Goal: Information Seeking & Learning: Check status

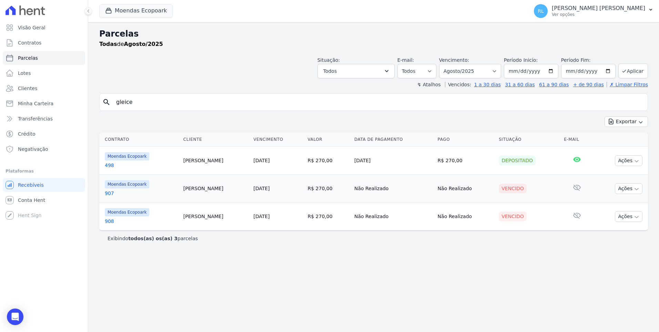
select select
click at [44, 102] on span "Minha Carteira" at bounding box center [36, 103] width 36 height 7
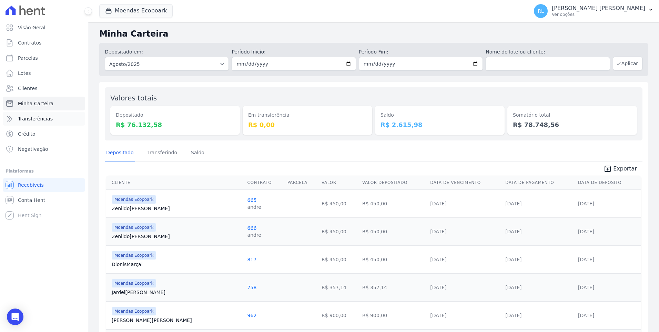
click at [51, 119] on link "Transferências" at bounding box center [44, 119] width 82 height 14
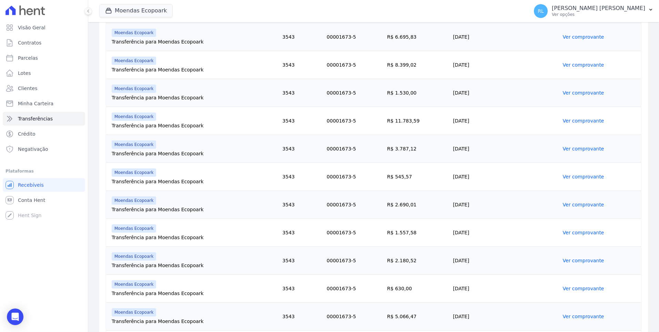
scroll to position [374, 0]
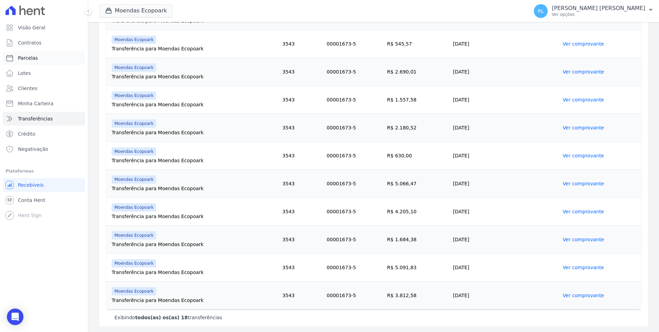
click at [33, 54] on link "Parcelas" at bounding box center [44, 58] width 82 height 14
select select
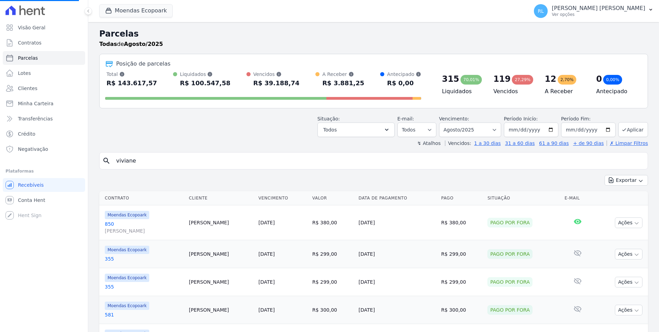
drag, startPoint x: 217, startPoint y: 160, endPoint x: 11, endPoint y: 162, distance: 205.2
click at [11, 162] on div "Visão Geral Contratos [GEOGRAPHIC_DATA] Lotes Clientes Minha Carteira Transferê…" at bounding box center [329, 166] width 659 height 332
select select
click at [125, 158] on input "search" at bounding box center [378, 161] width 533 height 14
type input "520"
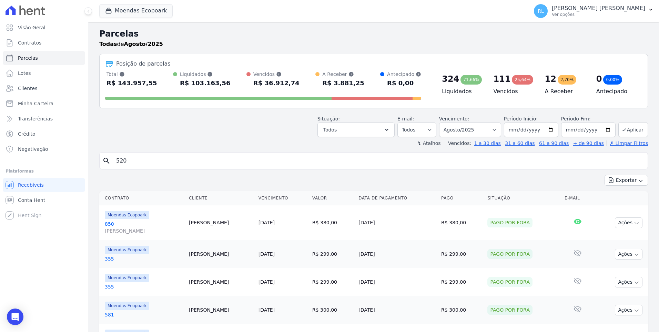
select select
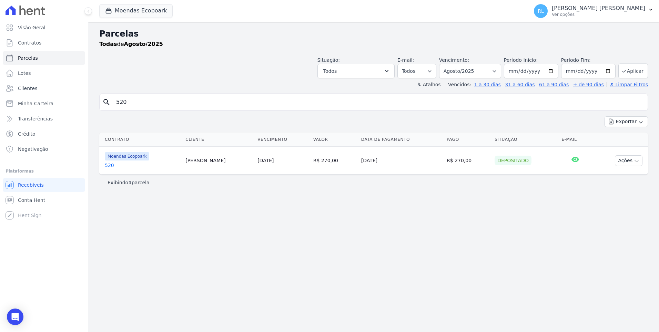
click at [111, 166] on link "520" at bounding box center [142, 165] width 75 height 7
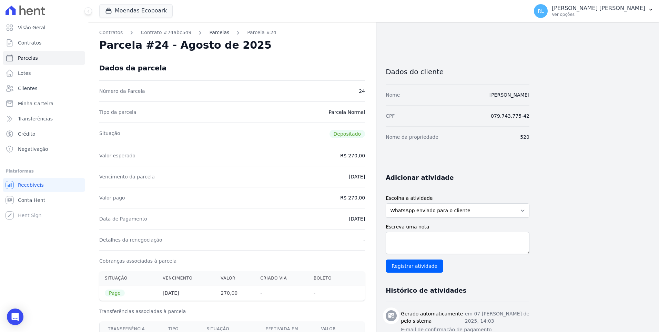
click at [211, 34] on link "Parcelas" at bounding box center [219, 32] width 20 height 7
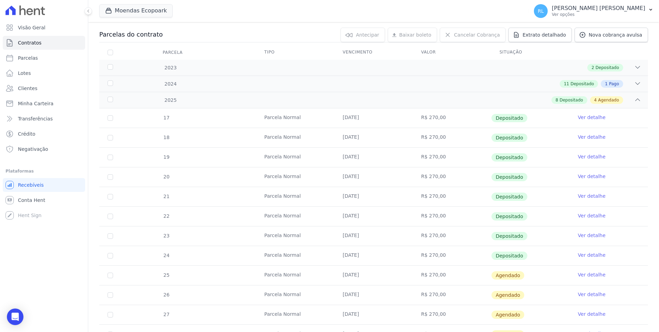
scroll to position [200, 0]
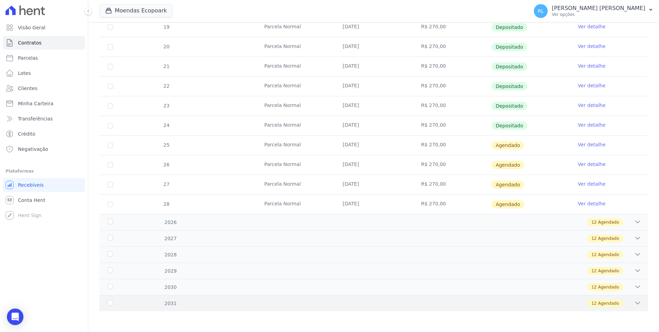
click at [635, 305] on icon at bounding box center [638, 302] width 7 height 7
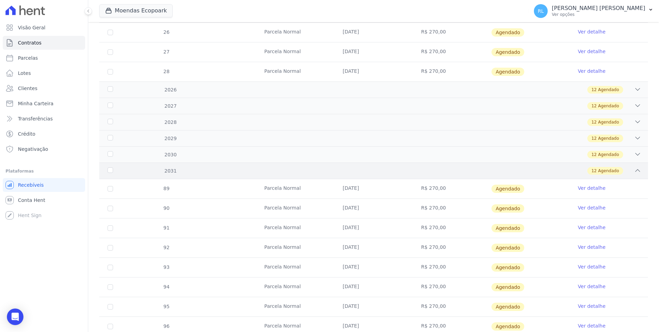
click at [635, 168] on icon at bounding box center [638, 170] width 7 height 7
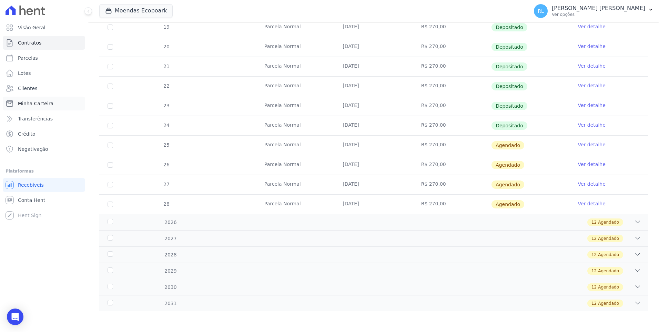
click at [29, 105] on span "Minha Carteira" at bounding box center [36, 103] width 36 height 7
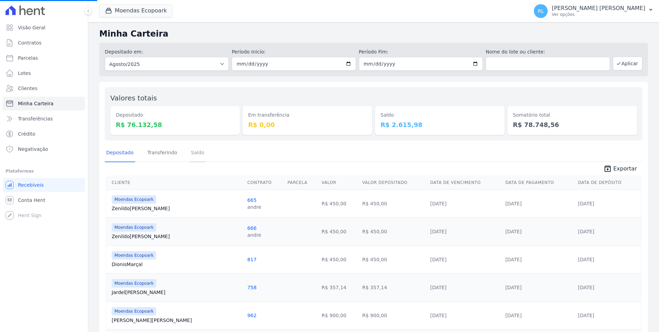
click at [190, 154] on link "Saldo" at bounding box center [198, 153] width 16 height 18
